Goal: Information Seeking & Learning: Find specific page/section

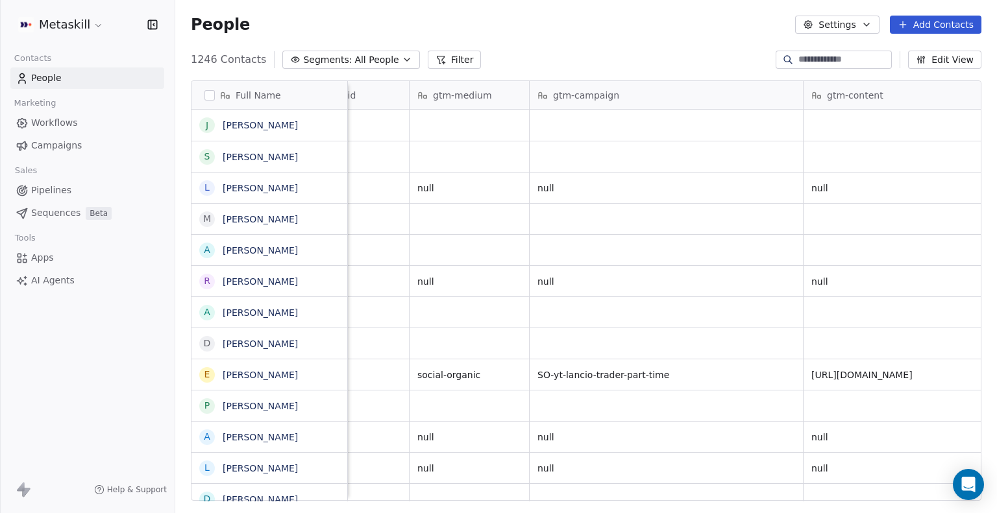
scroll to position [0, 2140]
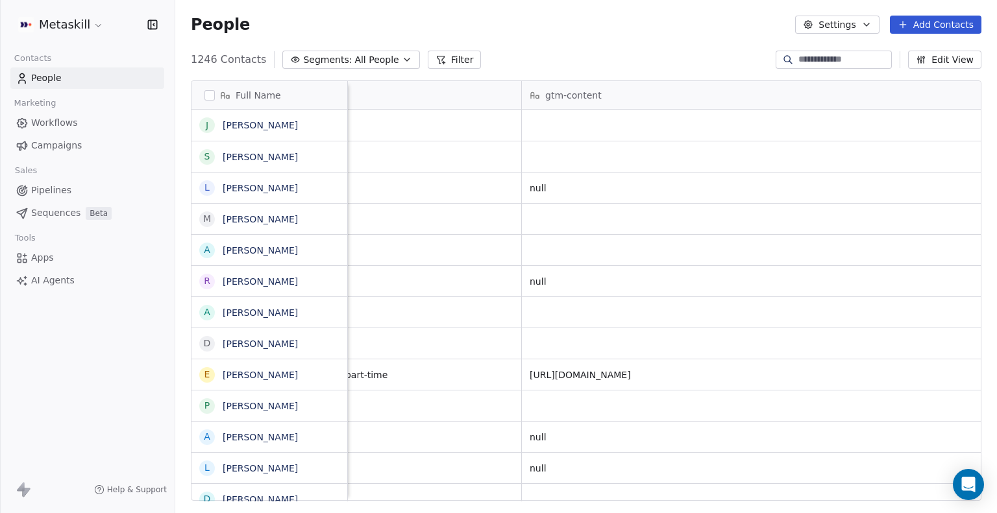
drag, startPoint x: 817, startPoint y: 91, endPoint x: 994, endPoint y: 101, distance: 176.7
click at [994, 101] on div "Full Name j [PERSON_NAME] S [PERSON_NAME] L [PERSON_NAME] M [PERSON_NAME] [PERS…" at bounding box center [585, 296] width 821 height 452
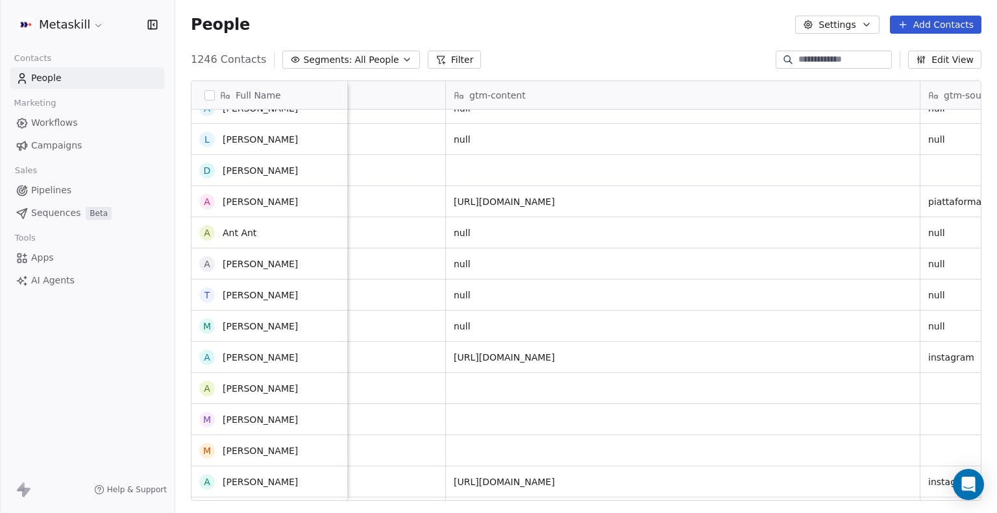
scroll to position [0, 0]
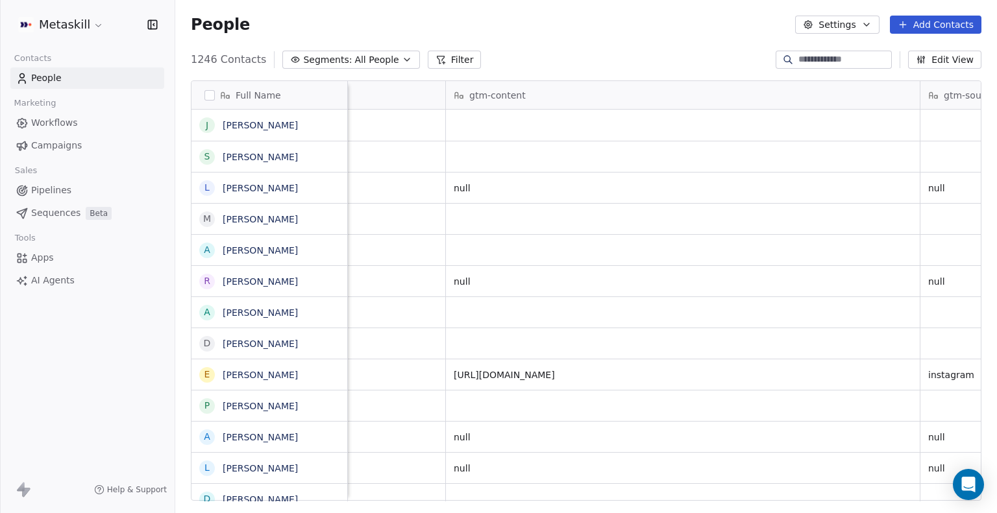
click at [548, 94] on div "gtm-content" at bounding box center [681, 95] width 455 height 13
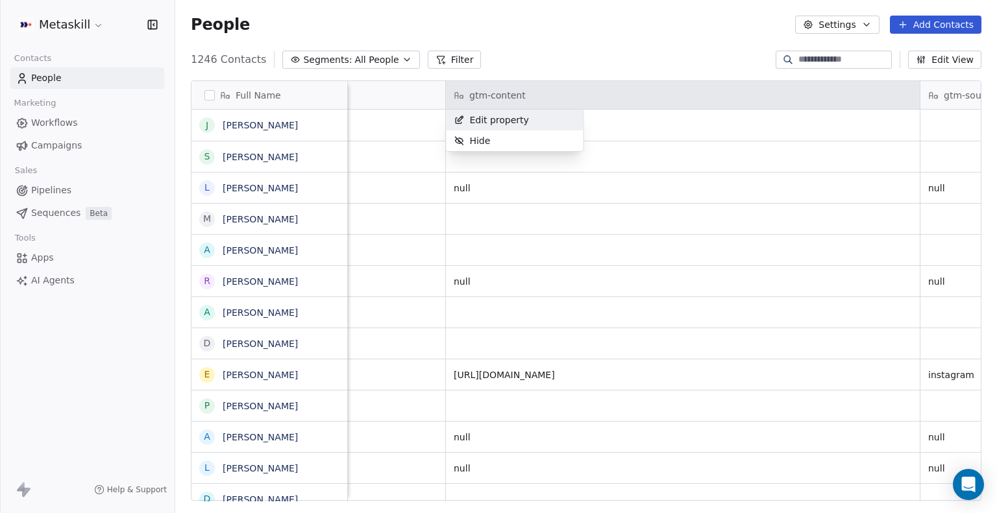
click at [548, 94] on html "Metaskill Contacts People Marketing Workflows Campaigns Sales Pipelines Sequenc…" at bounding box center [498, 256] width 997 height 513
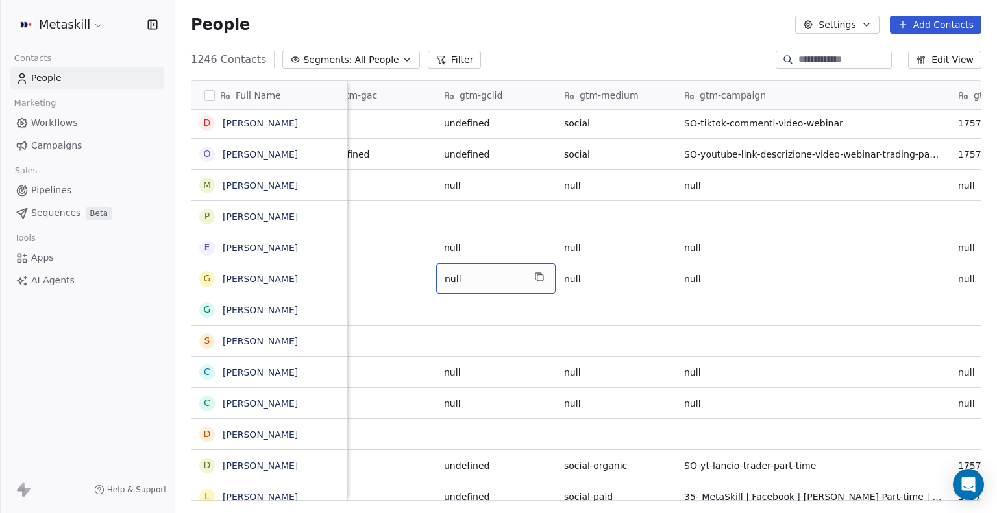
drag, startPoint x: 516, startPoint y: 268, endPoint x: 663, endPoint y: 544, distance: 312.3
click at [354, 64] on span "All People" at bounding box center [376, 60] width 44 height 14
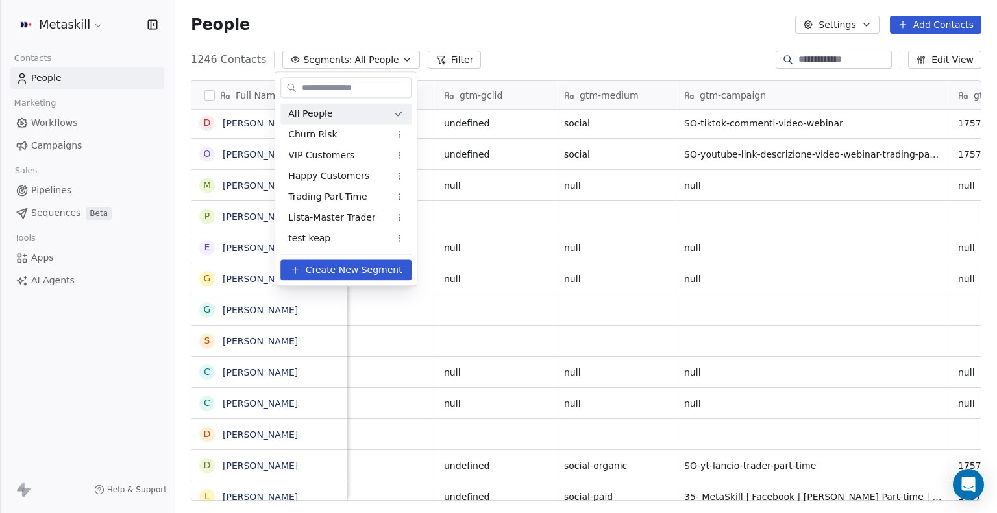
click at [444, 51] on html "Metaskill Contacts People Marketing Workflows Campaigns Sales Pipelines Sequenc…" at bounding box center [498, 256] width 997 height 513
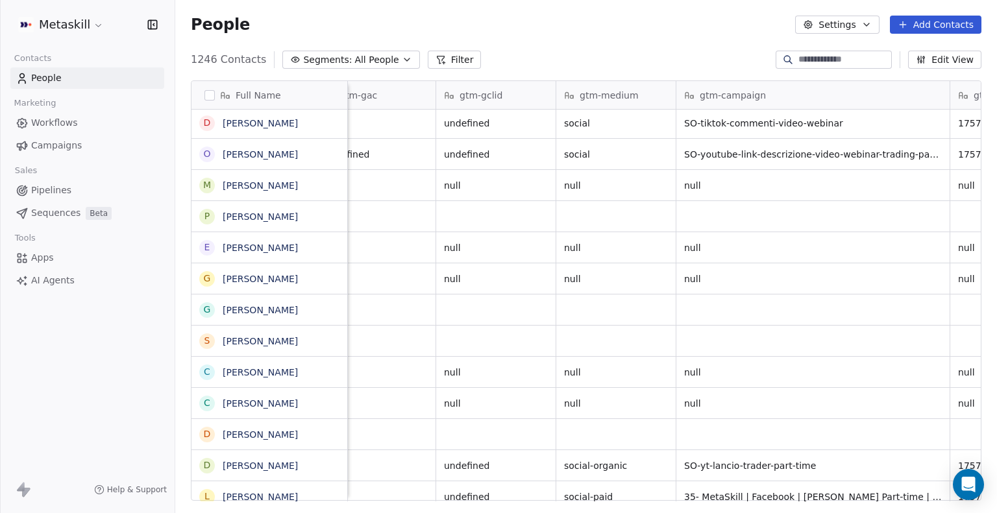
click at [431, 67] on button "Filter" at bounding box center [455, 60] width 54 height 18
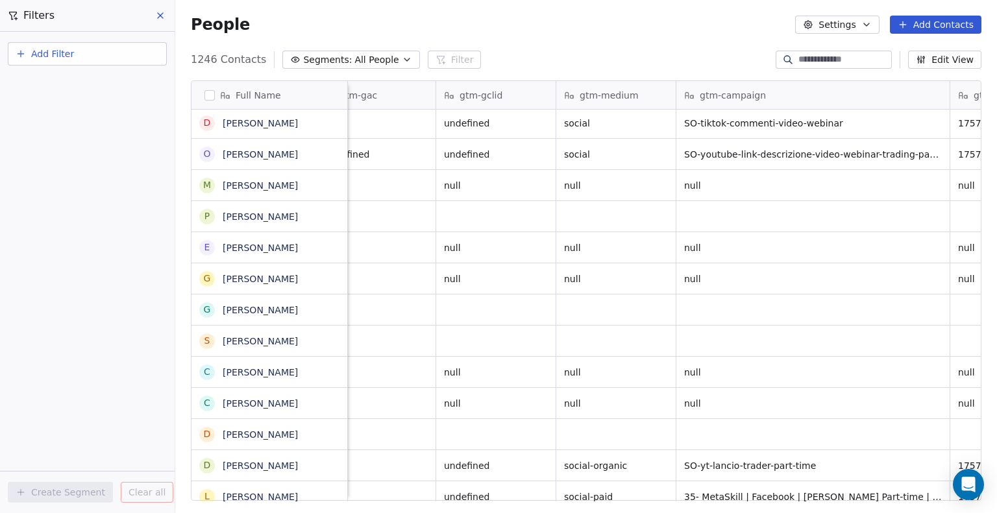
click at [78, 54] on button "Add Filter" at bounding box center [87, 53] width 159 height 23
click at [73, 80] on span "Contact properties" at bounding box center [63, 84] width 84 height 14
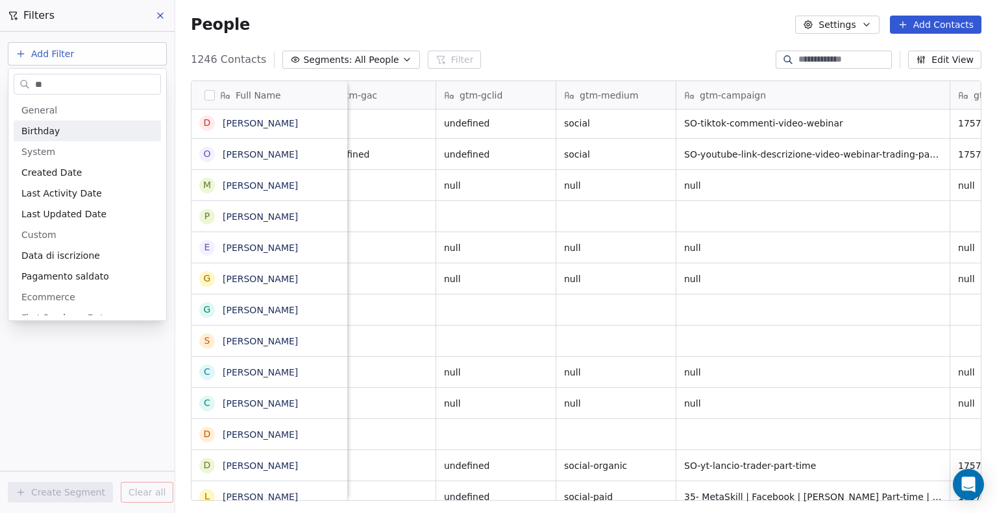
type input "**"
click at [67, 183] on div "Last Activity Date" at bounding box center [87, 193] width 147 height 21
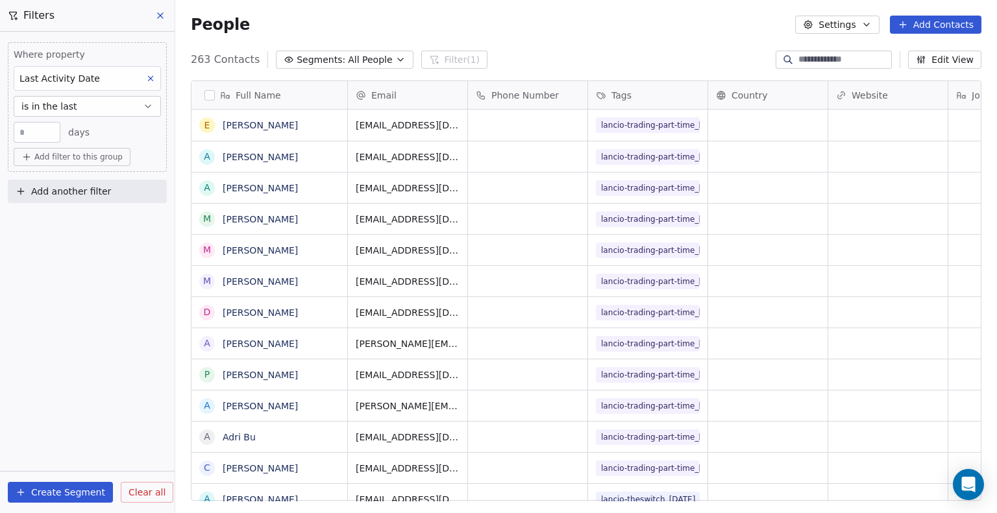
click at [159, 13] on icon at bounding box center [160, 15] width 10 height 10
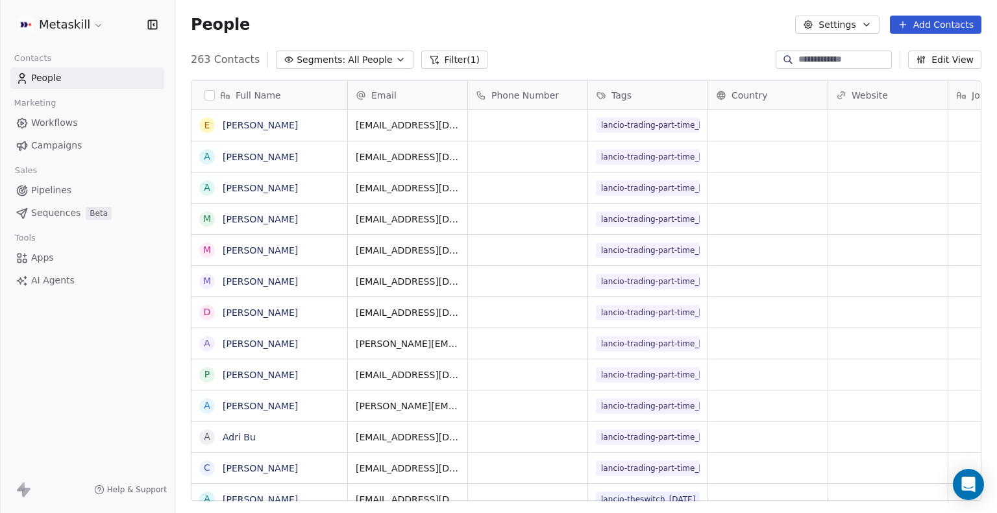
click at [449, 60] on button "Filter (1)" at bounding box center [454, 60] width 67 height 18
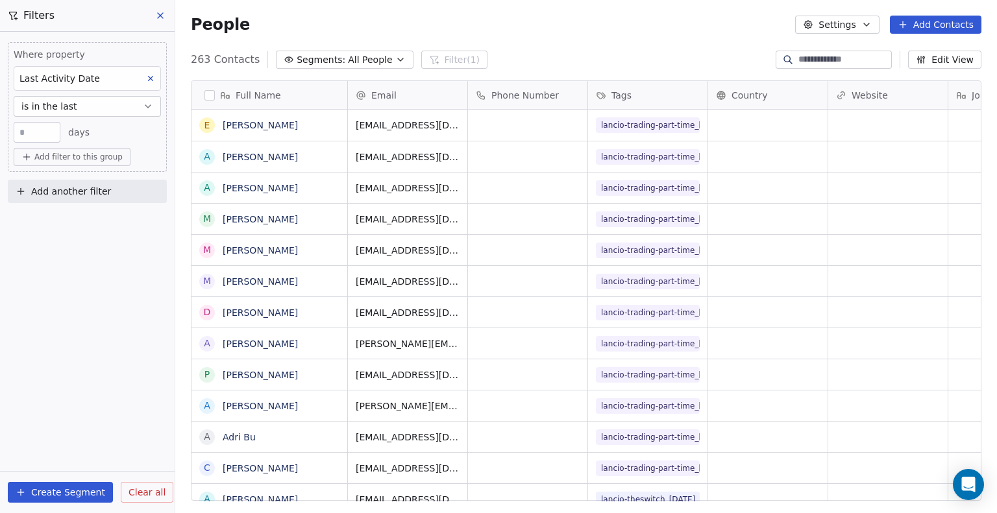
click at [148, 77] on icon at bounding box center [150, 78] width 9 height 9
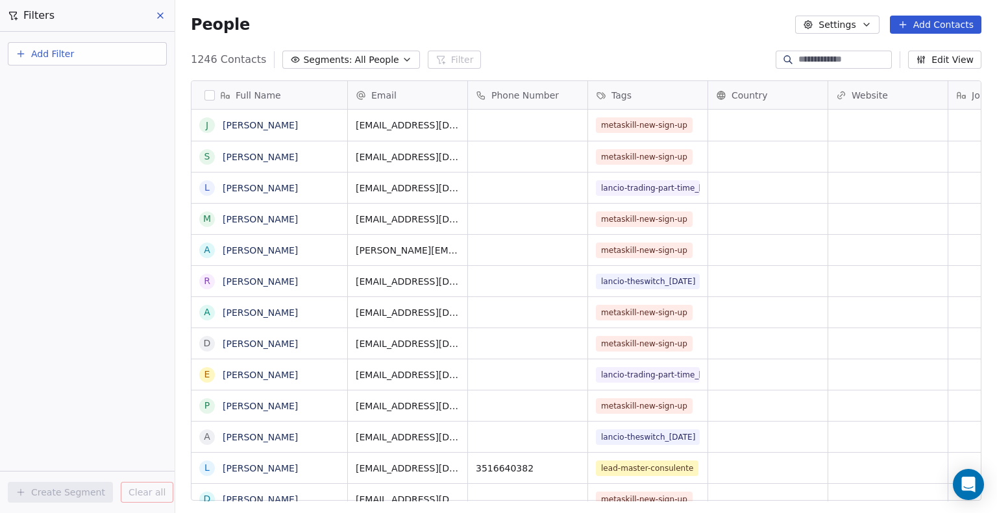
click at [119, 49] on button "Add Filter" at bounding box center [87, 53] width 159 height 23
click at [103, 77] on div "Contact properties" at bounding box center [87, 84] width 132 height 14
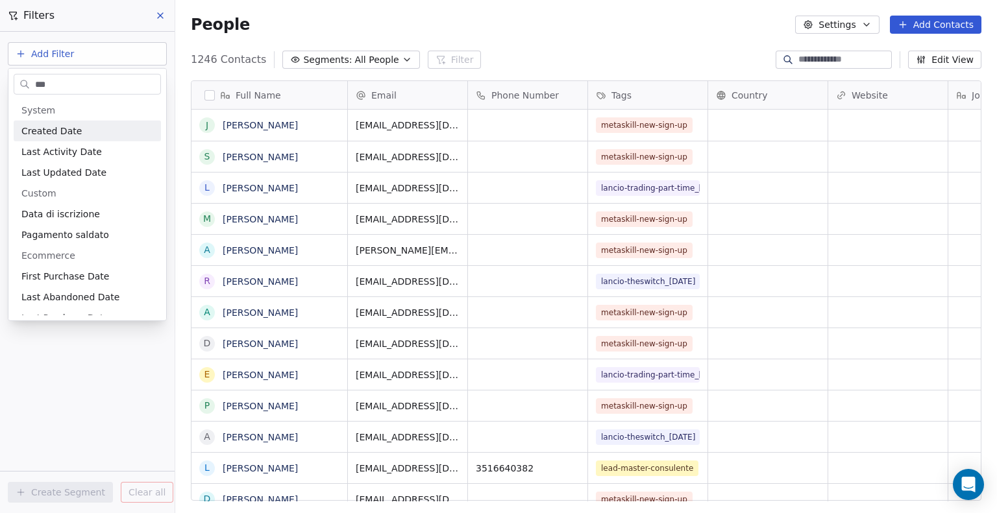
type input "***"
click at [103, 130] on div "Created Date" at bounding box center [87, 131] width 132 height 13
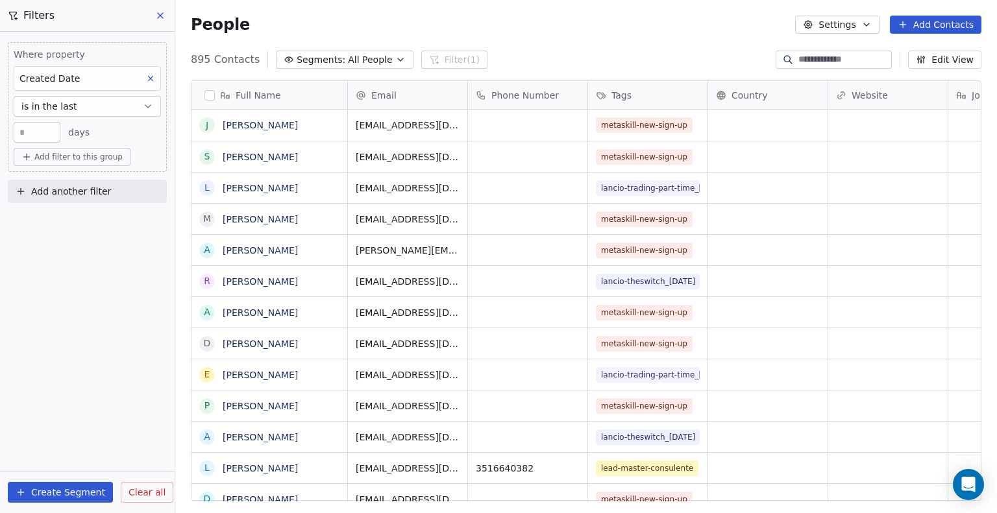
click at [75, 106] on button "is in the last" at bounding box center [87, 106] width 147 height 21
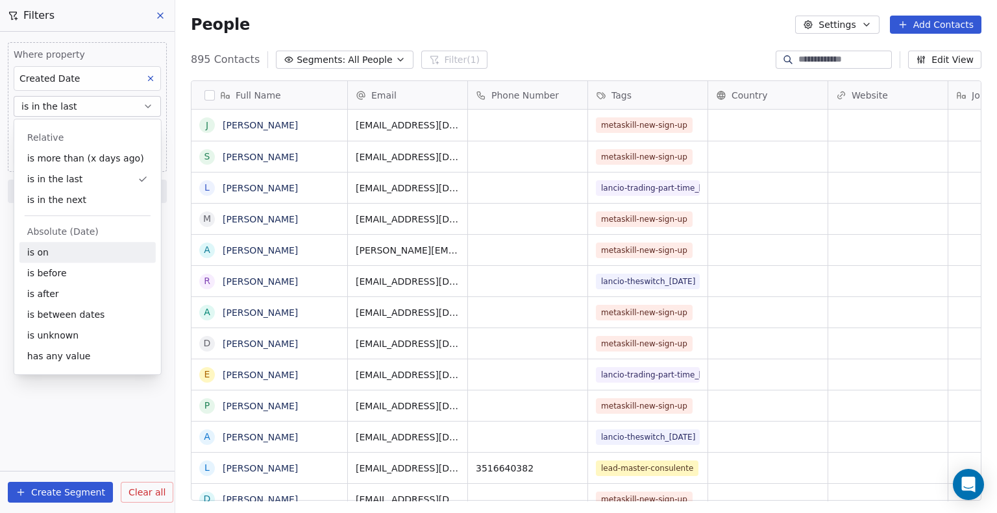
click at [50, 261] on div "is on" at bounding box center [87, 252] width 136 height 21
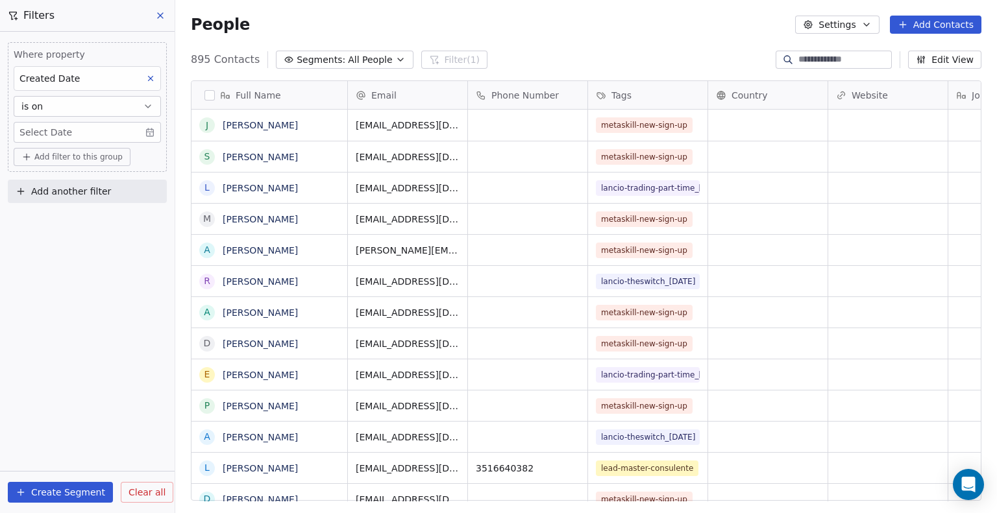
click at [54, 128] on body "Metaskill Contacts People Marketing Workflows Campaigns Sales Pipelines Sequenc…" at bounding box center [498, 256] width 997 height 513
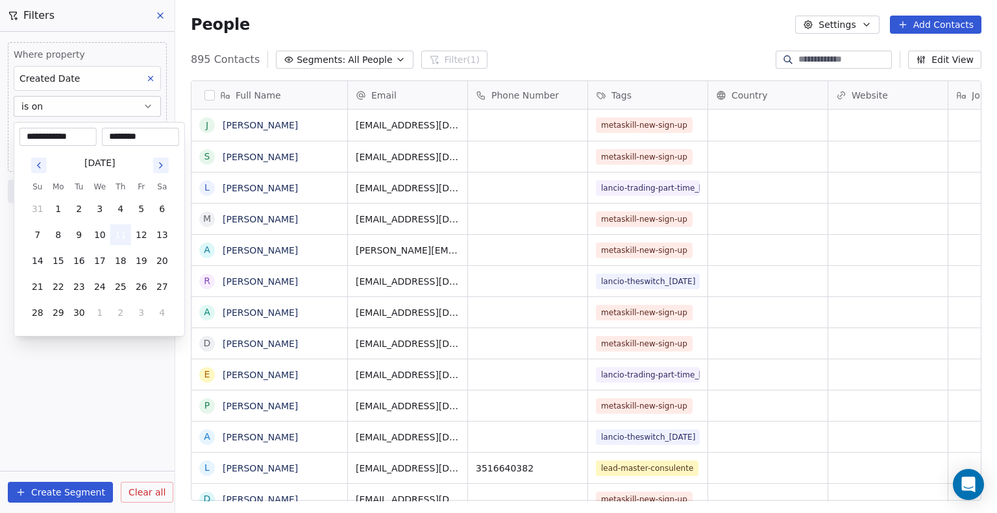
click at [123, 228] on button "11" at bounding box center [120, 234] width 21 height 21
click at [107, 390] on html "Metaskill Contacts People Marketing Workflows Campaigns Sales Pipelines Sequenc…" at bounding box center [498, 256] width 997 height 513
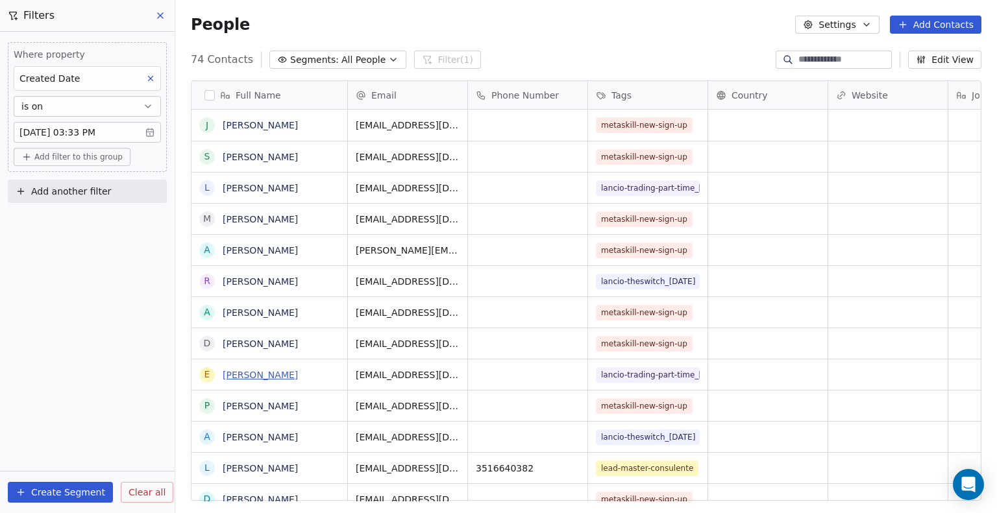
click at [278, 373] on link "Emanuela Leonetti" at bounding box center [260, 375] width 75 height 10
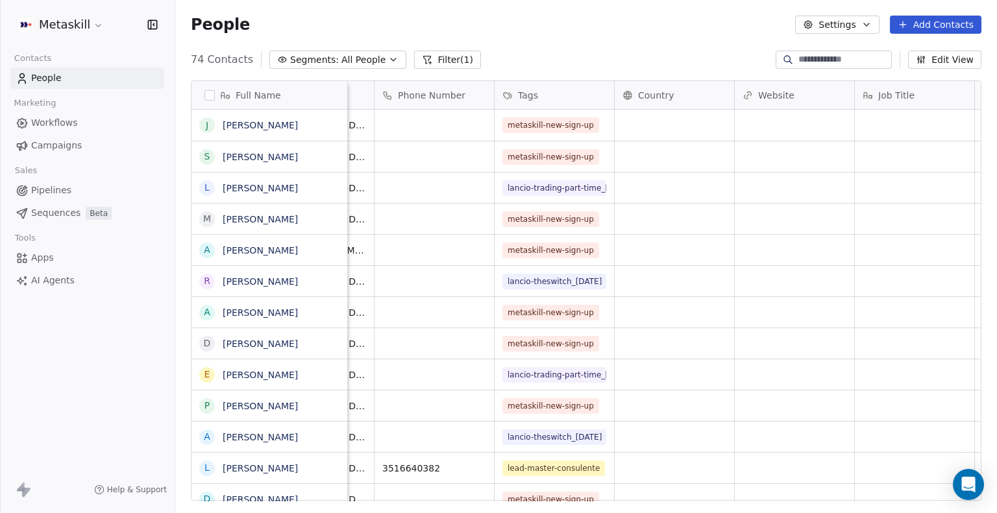
click at [431, 58] on button "Filter (1)" at bounding box center [447, 60] width 67 height 18
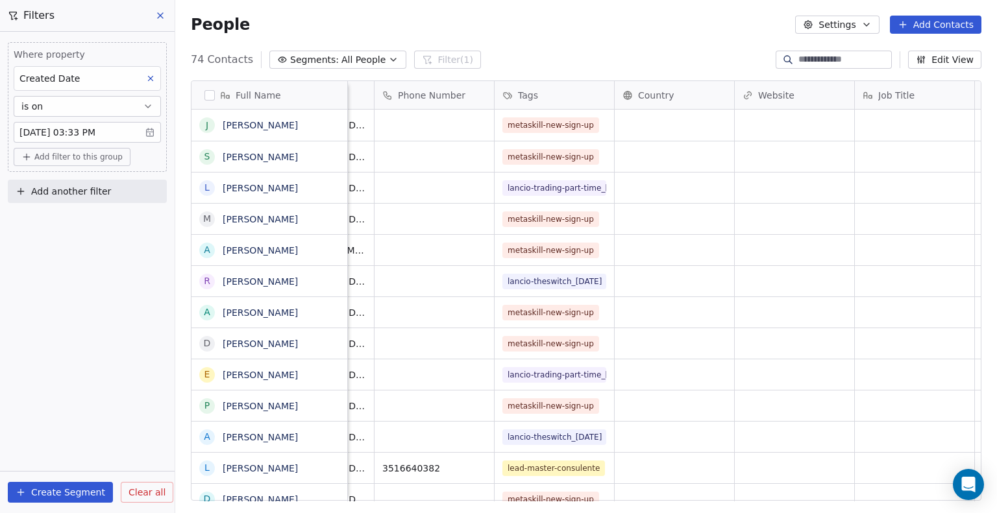
click at [74, 86] on div "Created Date" at bounding box center [87, 78] width 147 height 25
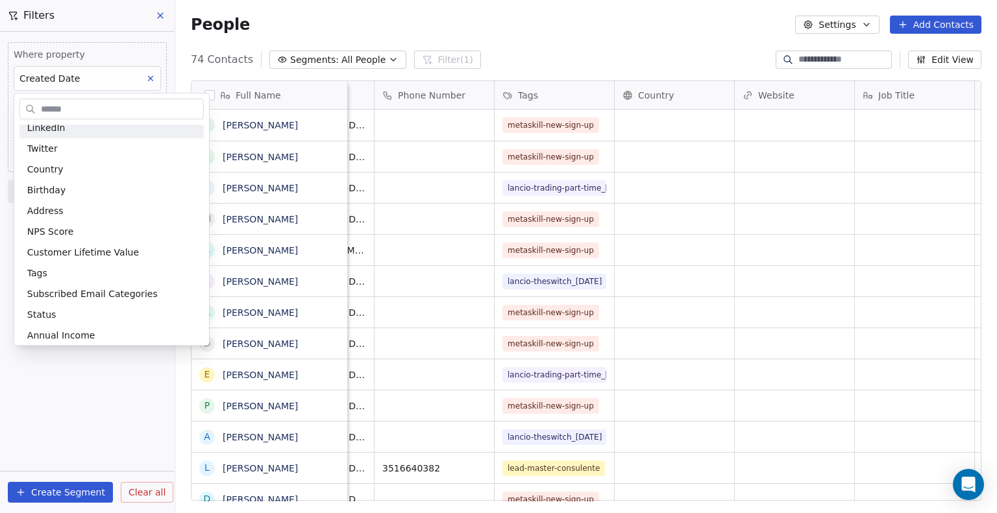
click at [101, 79] on html "Metaskill Contacts People Marketing Workflows Campaigns Sales Pipelines Sequenc…" at bounding box center [498, 256] width 997 height 513
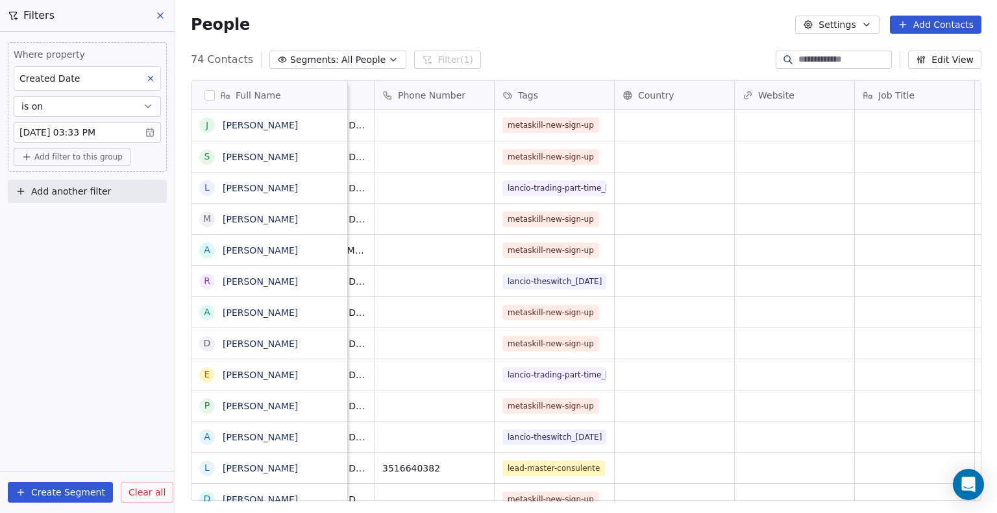
click at [155, 78] on icon at bounding box center [150, 78] width 9 height 9
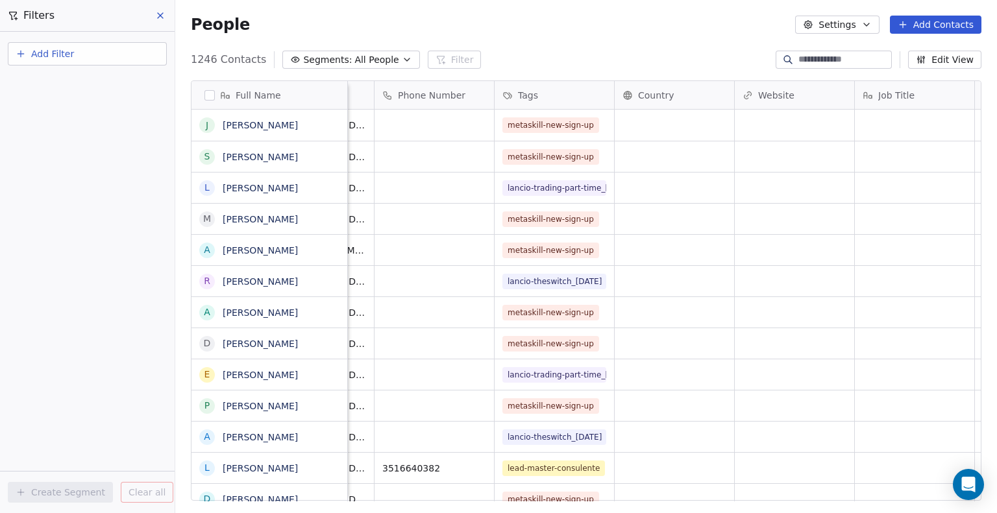
click at [129, 51] on button "Add Filter" at bounding box center [87, 53] width 159 height 23
click at [83, 75] on div "Contact properties" at bounding box center [87, 84] width 147 height 21
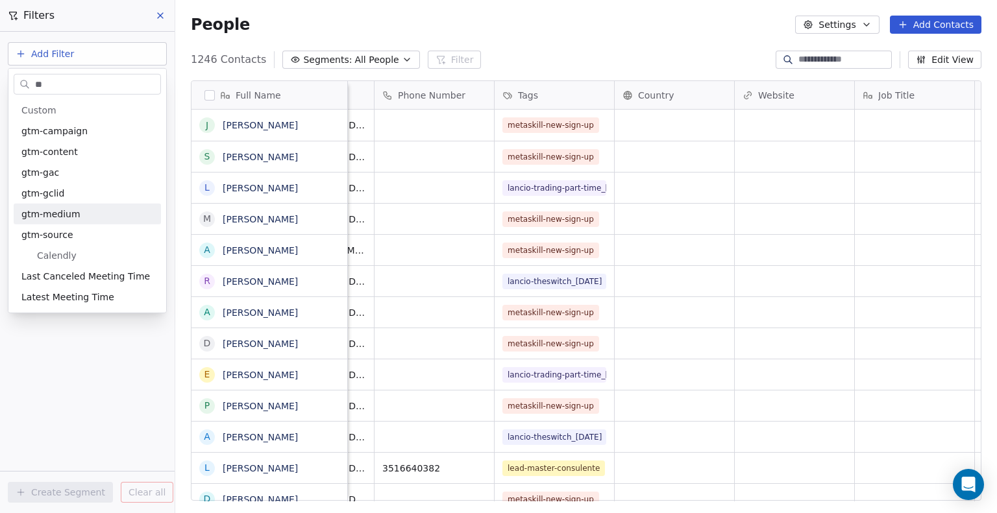
type input "**"
click at [67, 213] on span "gtm-medium" at bounding box center [50, 214] width 59 height 13
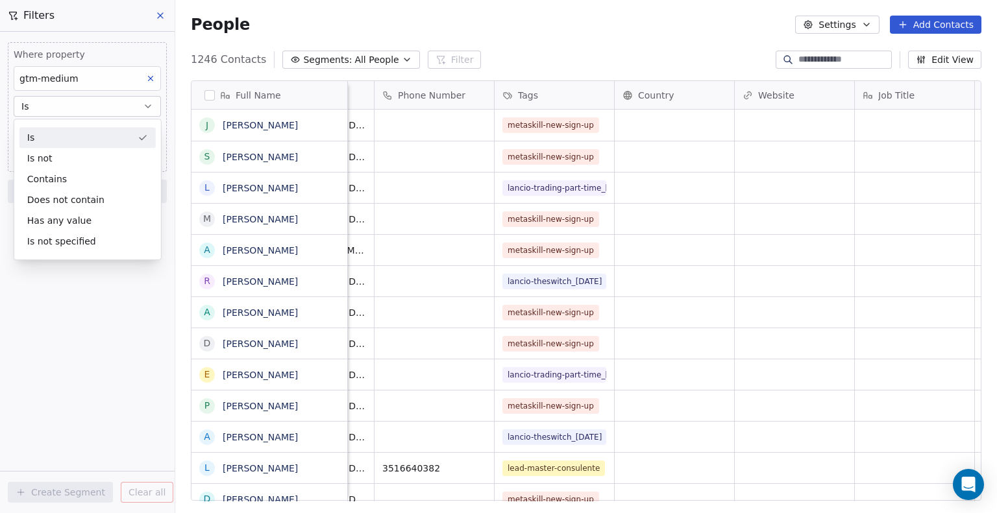
click at [63, 137] on div "Is" at bounding box center [87, 137] width 136 height 21
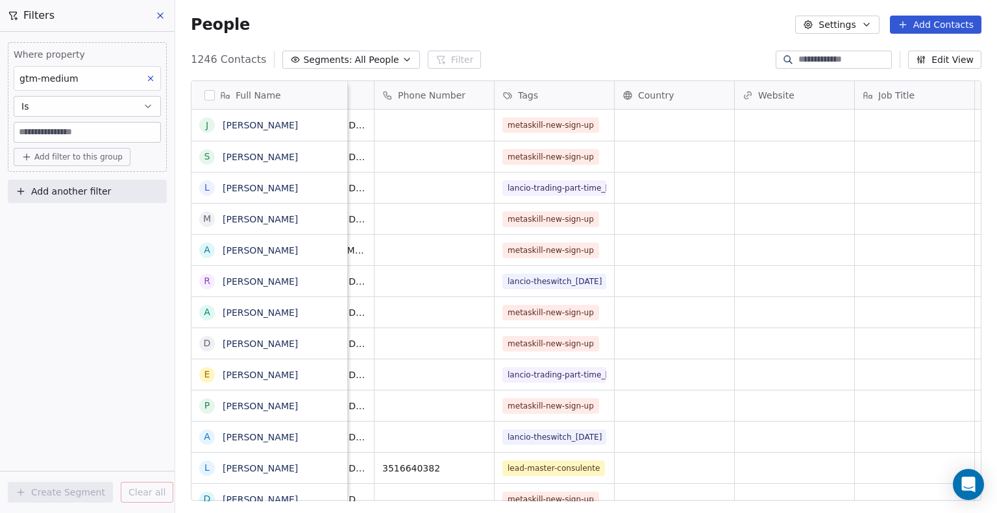
click at [57, 140] on input at bounding box center [87, 132] width 146 height 19
type input "****"
click at [65, 113] on button "Is" at bounding box center [87, 106] width 147 height 21
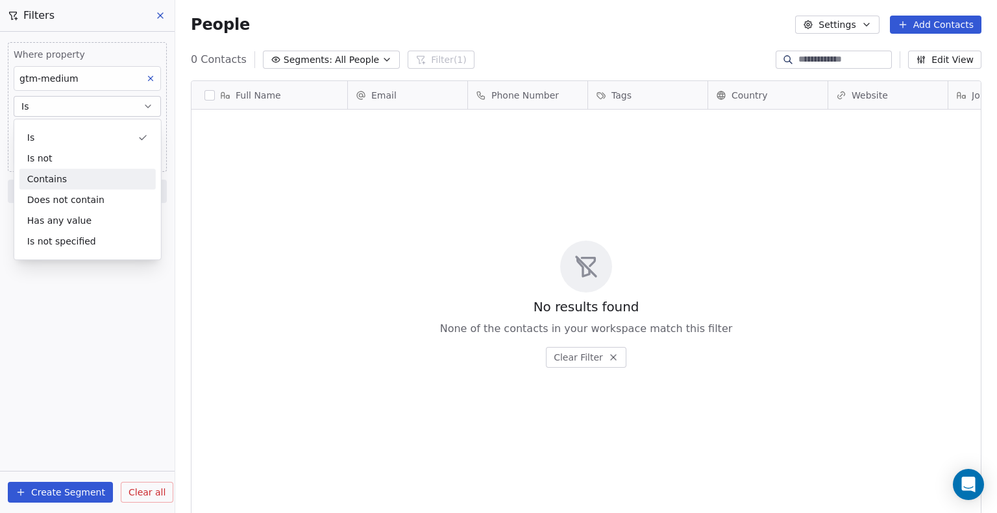
click at [64, 178] on div "Contains" at bounding box center [87, 179] width 136 height 21
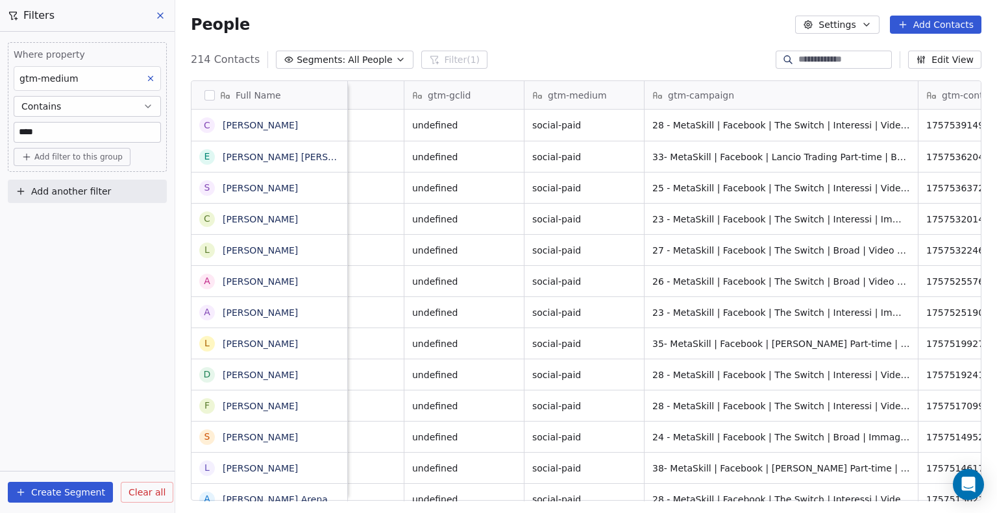
click at [710, 94] on span "gtm-campaign" at bounding box center [701, 95] width 66 height 13
click at [727, 95] on html "Metaskill Contacts People Marketing Workflows Campaigns Sales Pipelines Sequenc…" at bounding box center [498, 256] width 997 height 513
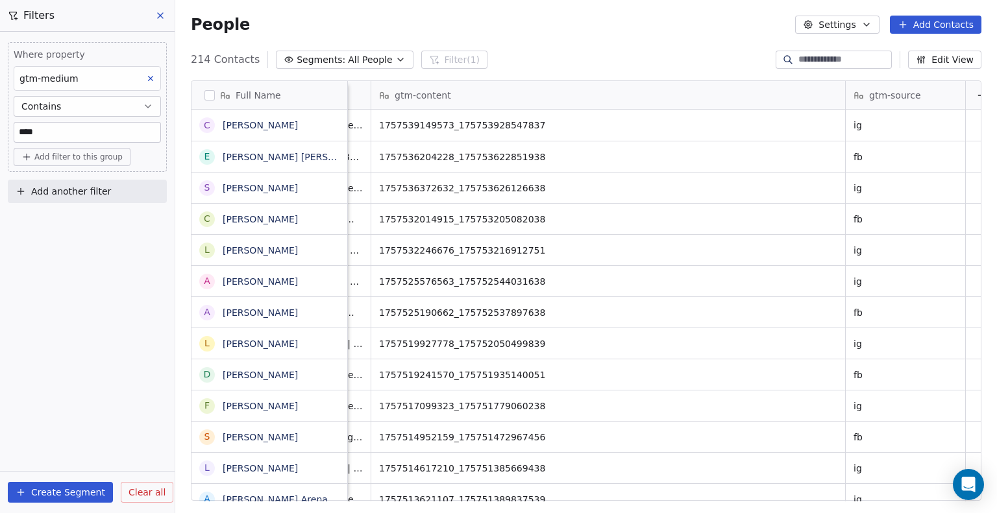
click at [90, 156] on span "Add filter to this group" at bounding box center [78, 157] width 88 height 10
click at [77, 184] on span "Contact properties" at bounding box center [69, 185] width 84 height 14
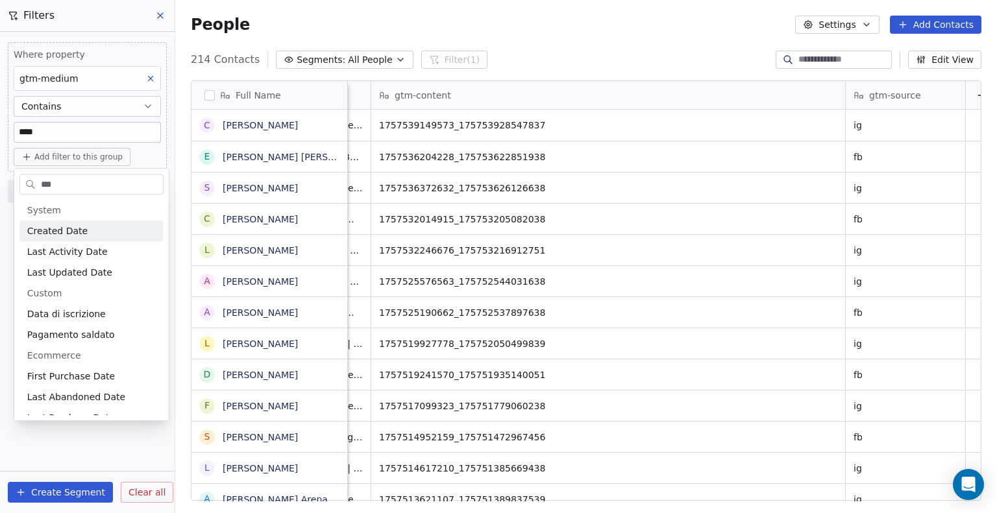
type input "***"
click at [66, 235] on span "Created Date" at bounding box center [57, 230] width 60 height 13
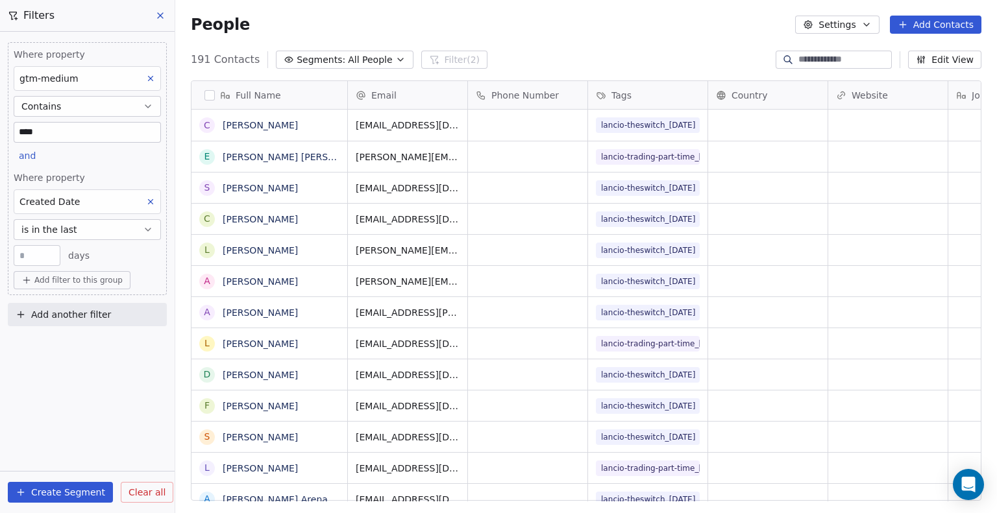
click at [48, 251] on input "**" at bounding box center [37, 256] width 40 height 10
type input "*"
click at [104, 414] on div "Where property gtm-medium Contains **** and Where property Created Date is in t…" at bounding box center [87, 272] width 175 height 481
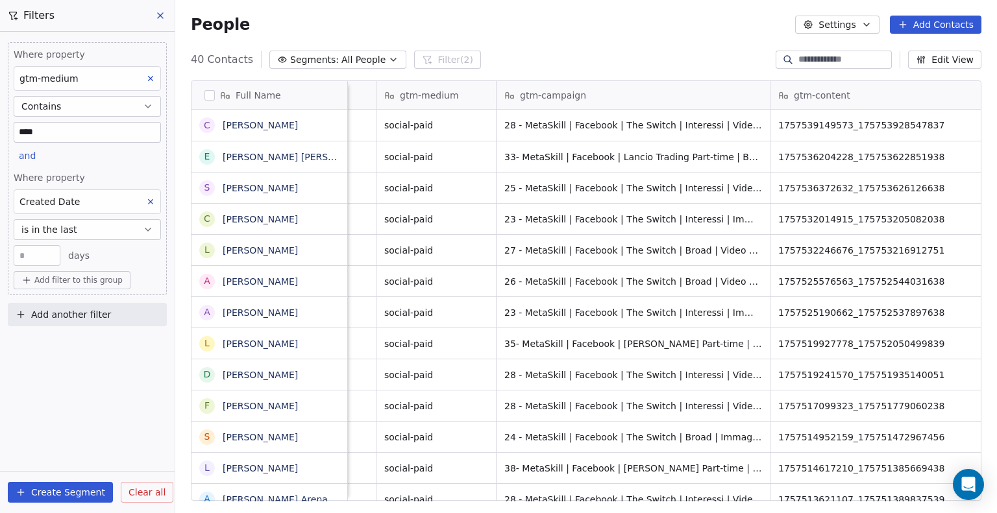
click at [156, 15] on icon at bounding box center [160, 15] width 10 height 10
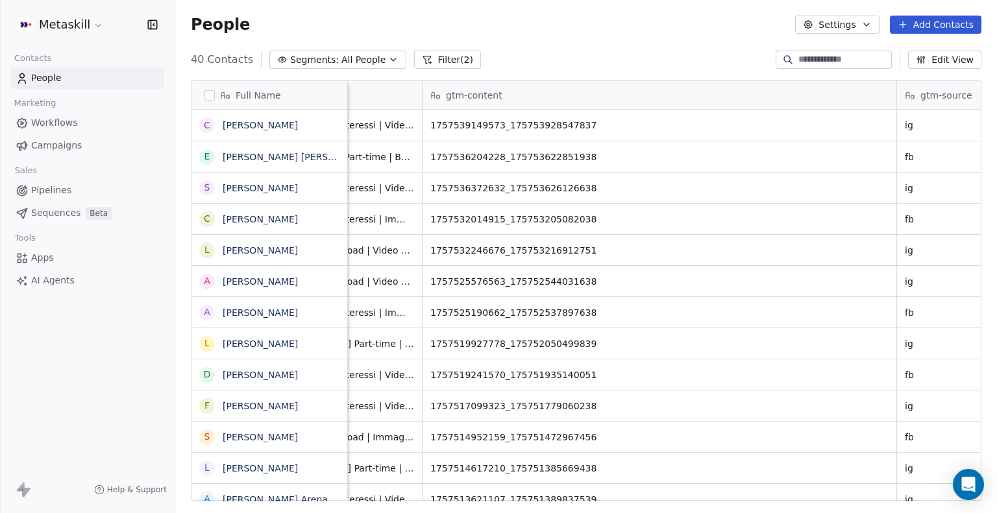
click at [450, 51] on button "Filter (2)" at bounding box center [447, 60] width 67 height 18
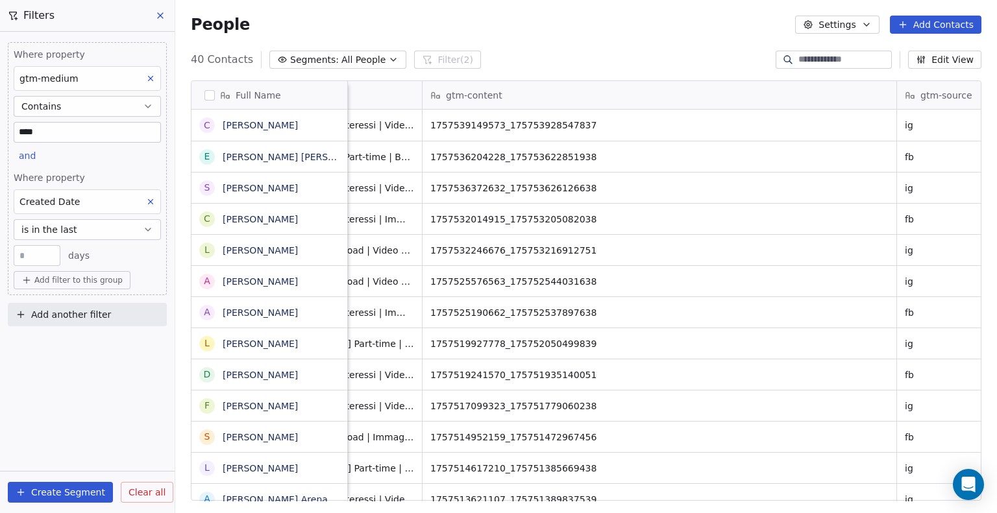
click at [157, 14] on icon at bounding box center [160, 15] width 10 height 10
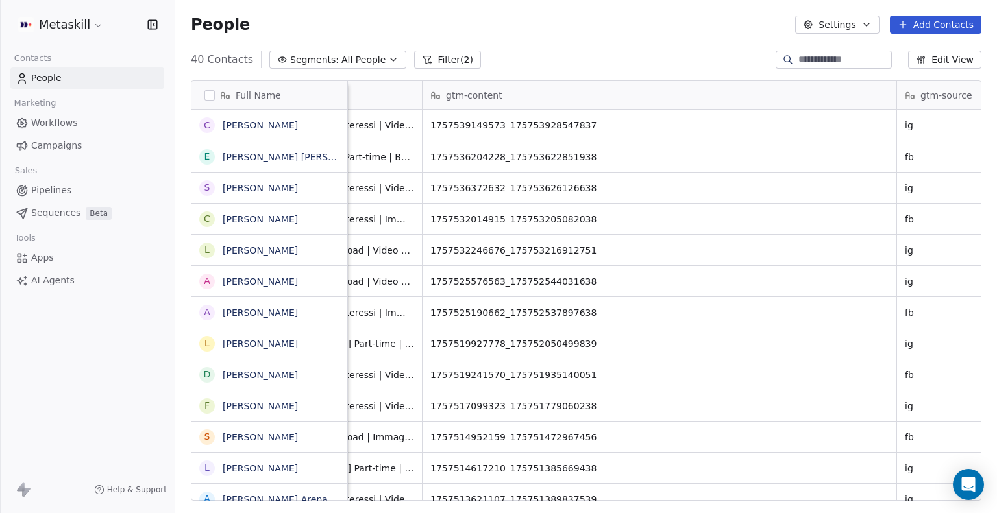
click at [455, 62] on button "Filter (2)" at bounding box center [447, 60] width 67 height 18
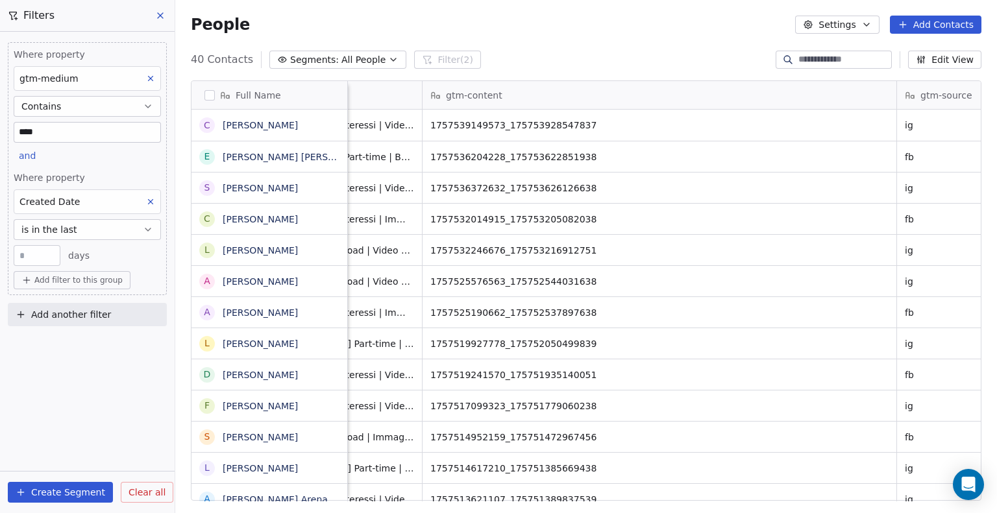
click at [156, 197] on button at bounding box center [150, 201] width 17 height 17
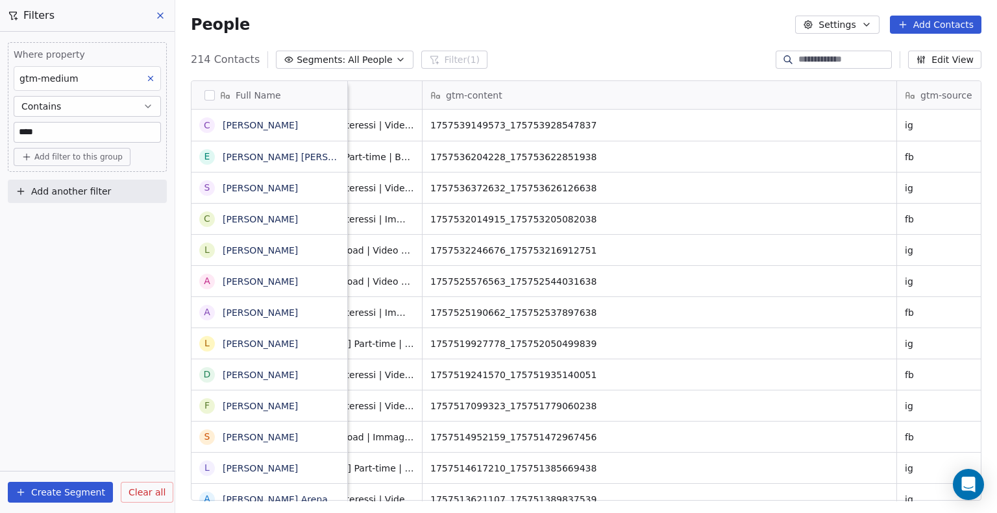
click at [146, 80] on icon at bounding box center [150, 78] width 9 height 9
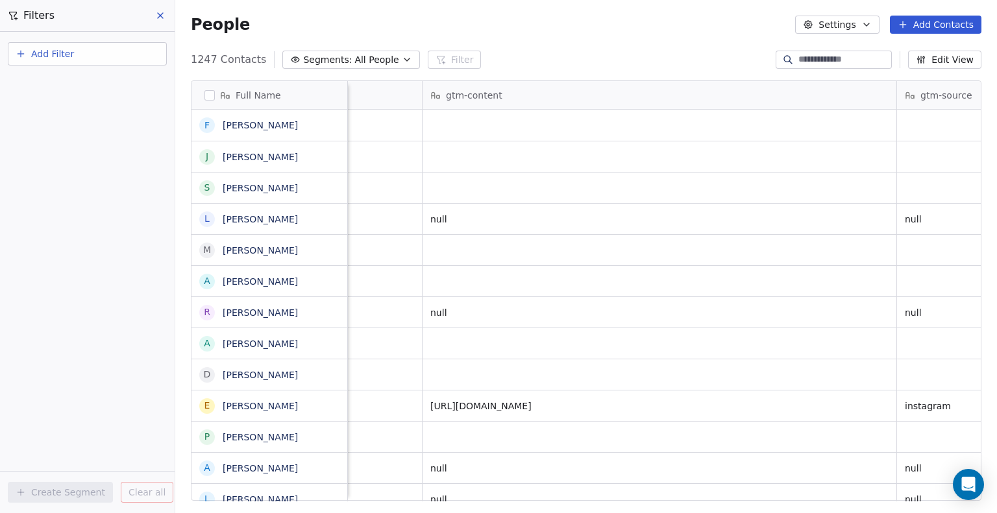
click at [159, 5] on div "Filters" at bounding box center [87, 15] width 175 height 31
click at [156, 10] on icon at bounding box center [160, 15] width 10 height 10
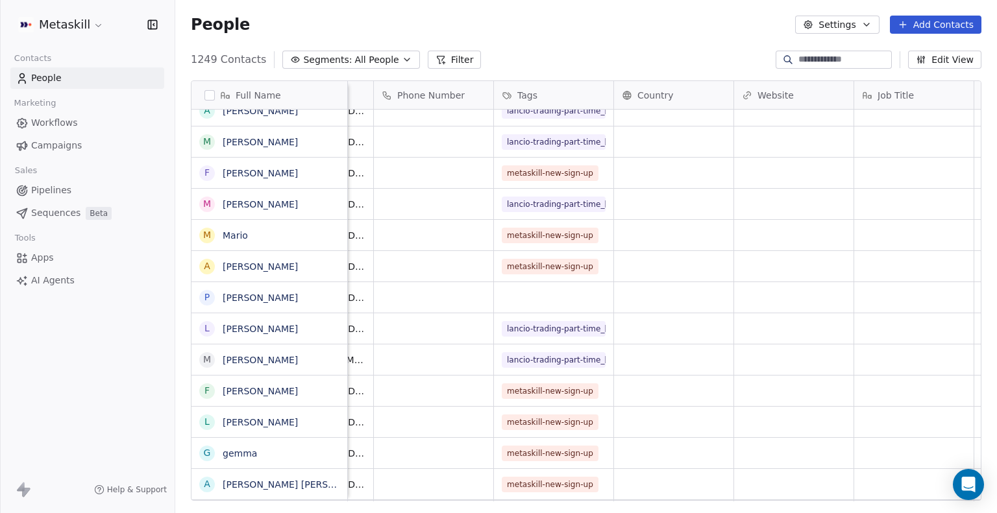
scroll to position [0, 86]
click at [265, 329] on link "[PERSON_NAME]" at bounding box center [260, 329] width 75 height 10
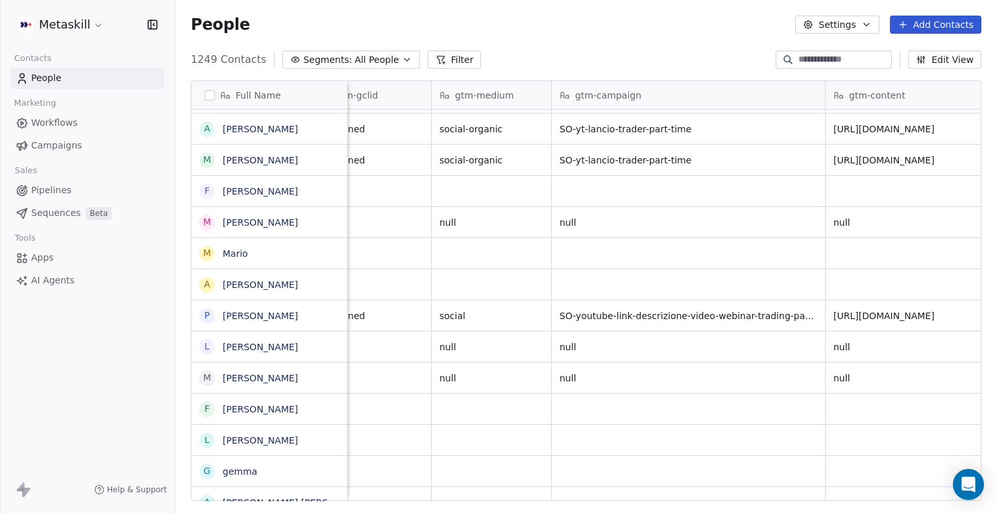
scroll to position [0, 1975]
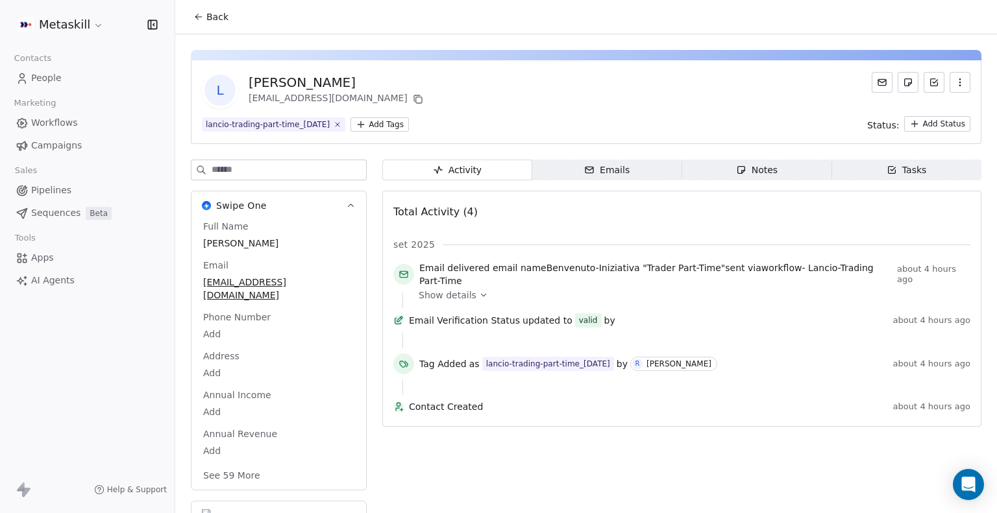
click at [296, 80] on div "[PERSON_NAME]" at bounding box center [336, 82] width 177 height 18
copy div "[PERSON_NAME]"
